Goal: Entertainment & Leisure: Consume media (video, audio)

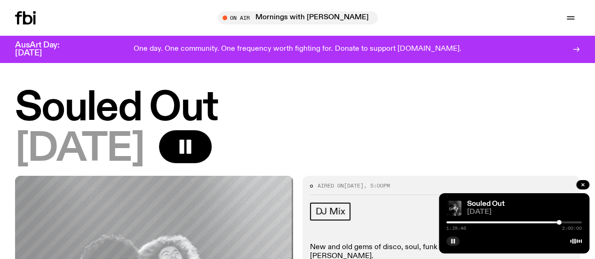
click at [553, 222] on div at bounding box center [490, 222] width 135 height 2
click at [452, 241] on icon "button" at bounding box center [453, 241] width 6 height 6
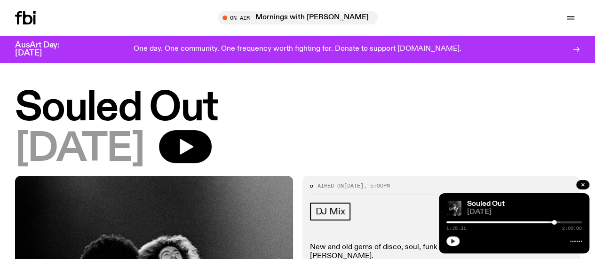
click at [0, 0] on div "Tune in live" at bounding box center [0, 0] width 0 height 0
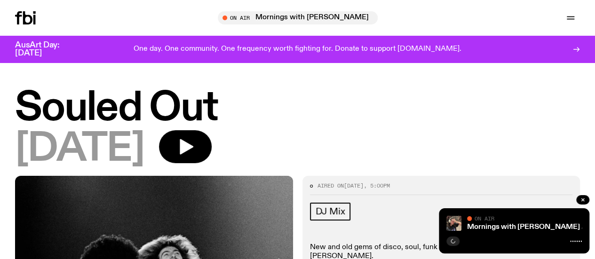
click at [0, 0] on div "Tune in live" at bounding box center [0, 0] width 0 height 0
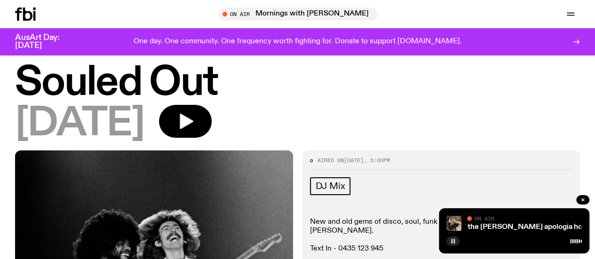
scroll to position [3, 0]
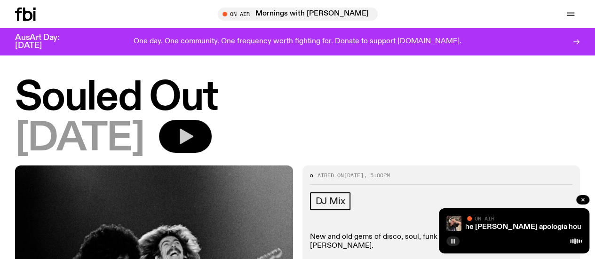
click at [193, 142] on icon "button" at bounding box center [187, 137] width 14 height 16
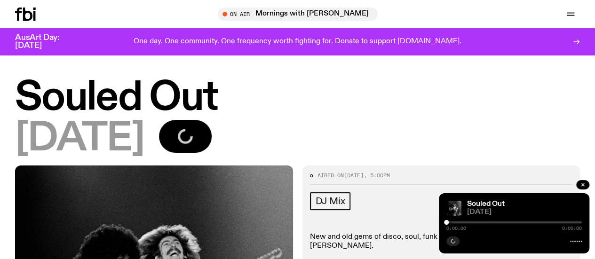
click at [548, 222] on div at bounding box center [513, 222] width 135 height 2
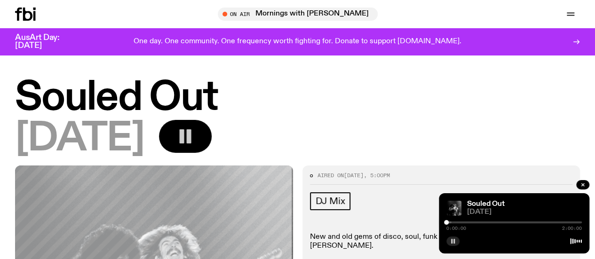
click at [548, 222] on div at bounding box center [513, 222] width 135 height 2
click at [551, 222] on div at bounding box center [513, 222] width 135 height 2
click at [554, 221] on div "1:33:29 2:00:00" at bounding box center [513, 225] width 135 height 11
click at [555, 222] on div at bounding box center [513, 222] width 135 height 2
click at [552, 222] on div at bounding box center [552, 222] width 5 height 5
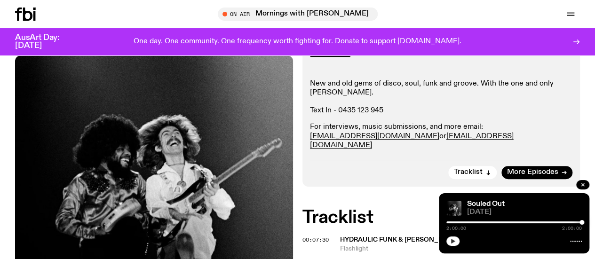
scroll to position [0, 0]
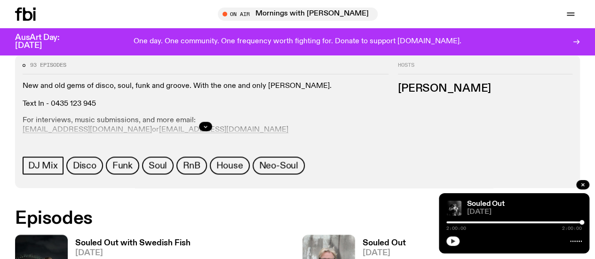
scroll to position [404, 0]
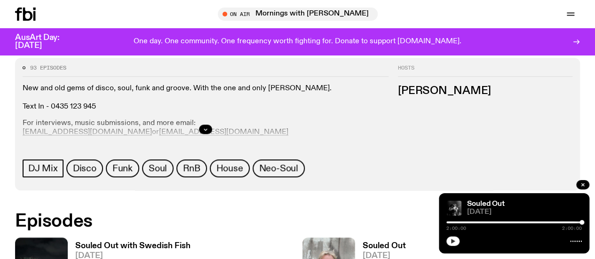
click at [362, 252] on span "[DATE]" at bounding box center [383, 256] width 43 height 8
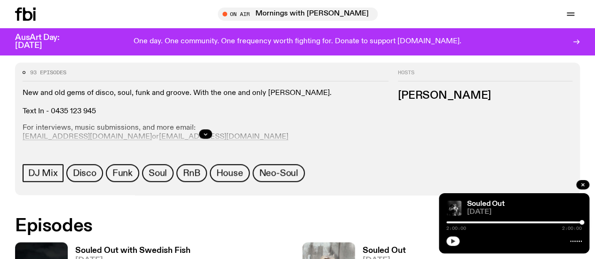
scroll to position [397, 0]
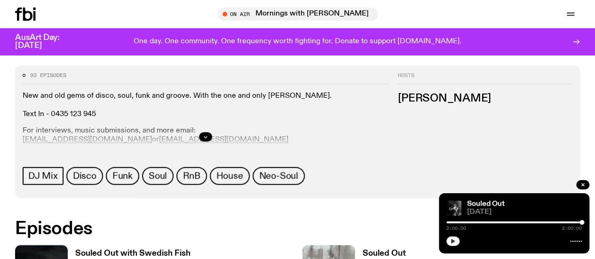
click at [117, 259] on span "[DATE]" at bounding box center [132, 264] width 115 height 8
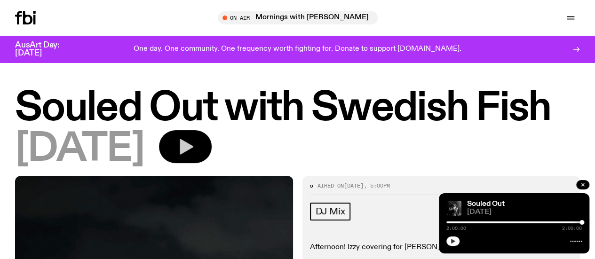
click at [212, 163] on button "button" at bounding box center [185, 146] width 53 height 33
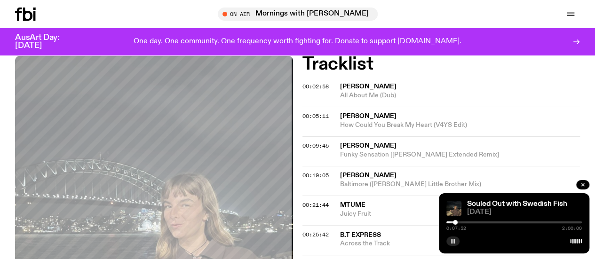
scroll to position [332, 0]
